Goal: Task Accomplishment & Management: Manage account settings

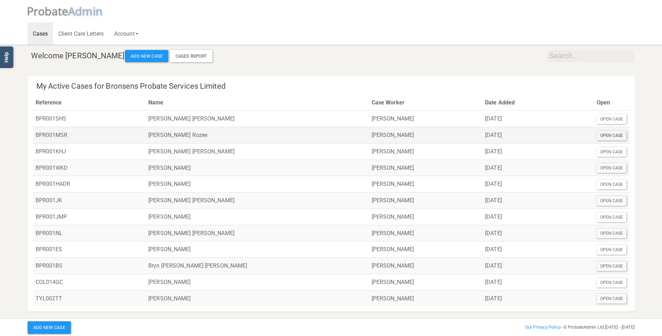
click at [605, 134] on div "Open Case" at bounding box center [612, 135] width 30 height 10
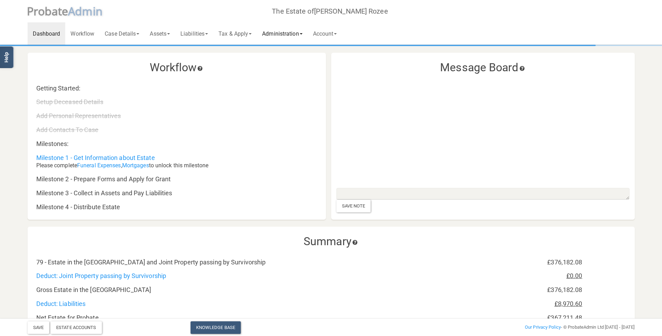
click at [288, 32] on link "Administration" at bounding box center [282, 33] width 51 height 22
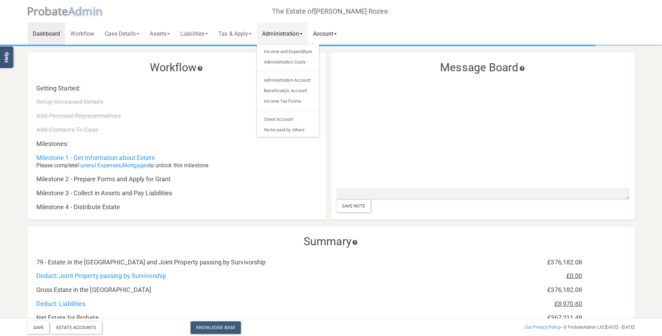
click at [330, 30] on link "Account" at bounding box center [325, 33] width 35 height 22
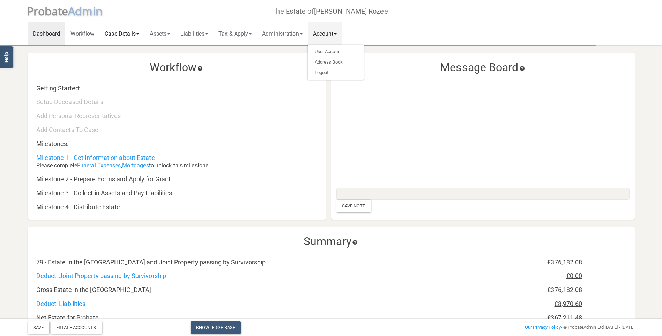
click at [112, 32] on link "Case Details" at bounding box center [121, 33] width 45 height 22
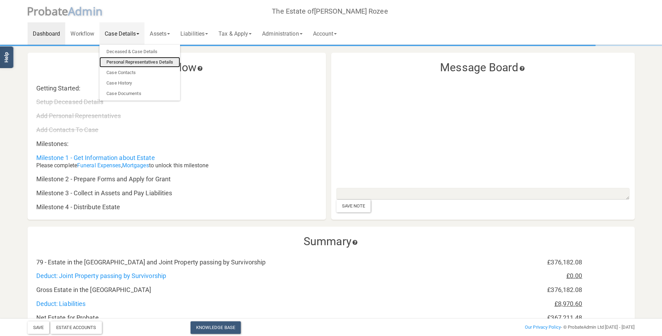
click at [116, 61] on link "Personal Representatives Details" at bounding box center [139, 62] width 81 height 10
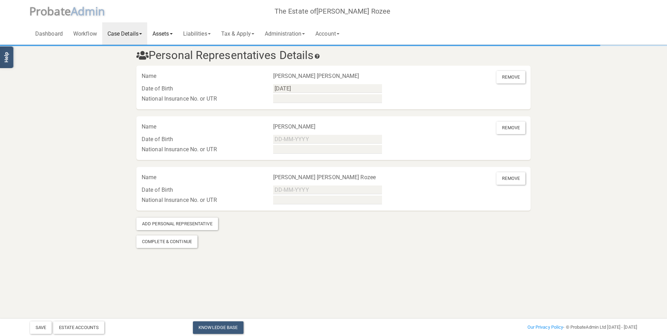
click at [159, 33] on link "Assets" at bounding box center [162, 33] width 31 height 22
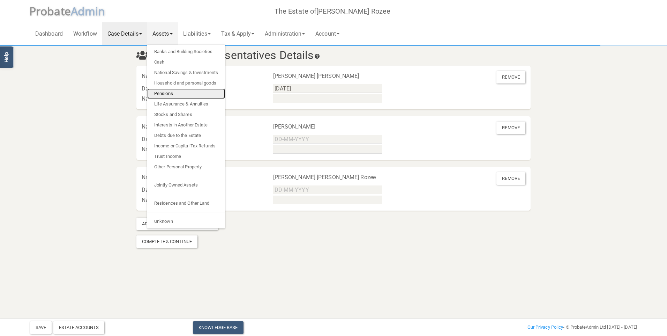
click at [179, 92] on link "Pensions" at bounding box center [186, 93] width 78 height 10
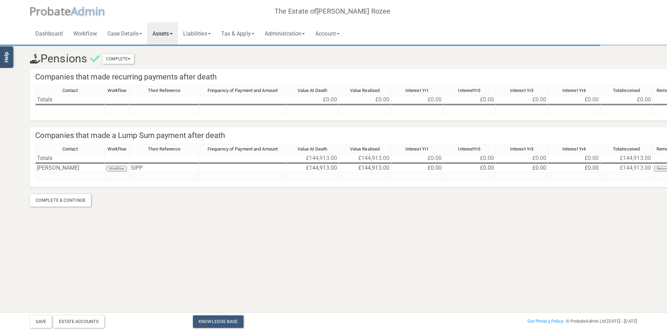
click at [52, 13] on span "robate" at bounding box center [53, 10] width 35 height 15
